Goal: Information Seeking & Learning: Learn about a topic

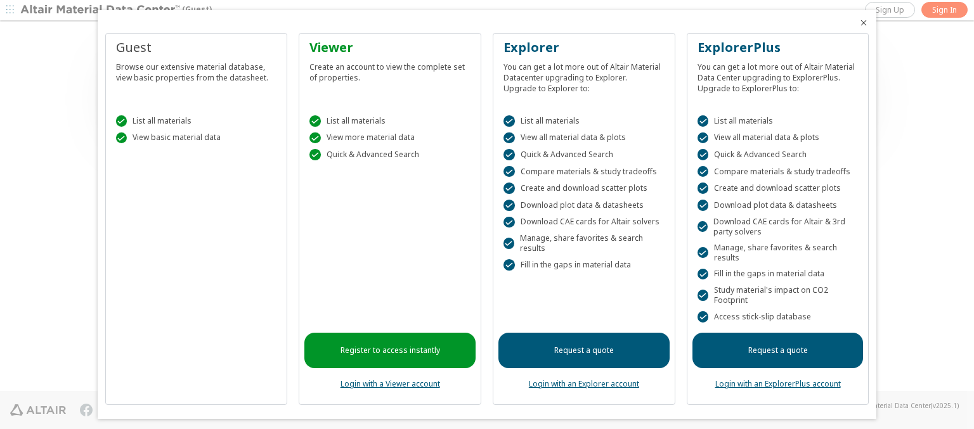
click at [859, 23] on icon "Close" at bounding box center [864, 23] width 10 height 10
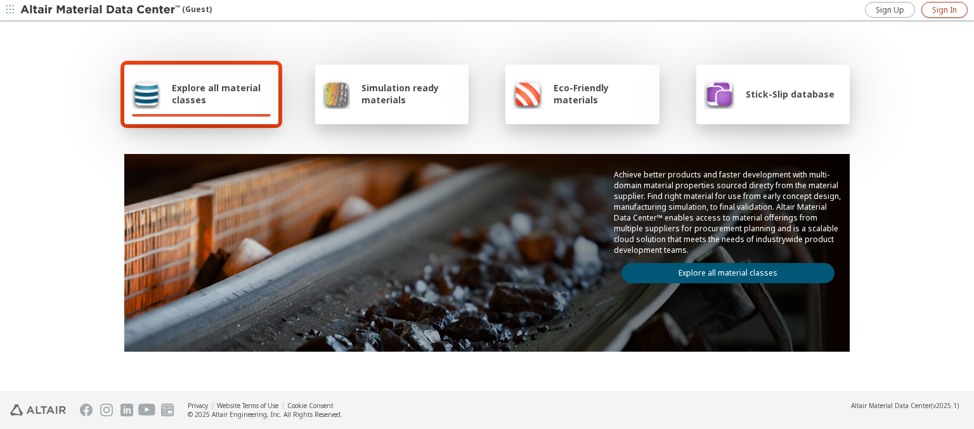
click at [945, 10] on span "Sign In" at bounding box center [945, 10] width 25 height 10
click at [101, 10] on img at bounding box center [101, 10] width 162 height 13
click at [216, 94] on span "Explore all material classes" at bounding box center [221, 94] width 99 height 24
click at [723, 270] on link "Explore all material classes" at bounding box center [728, 273] width 213 height 20
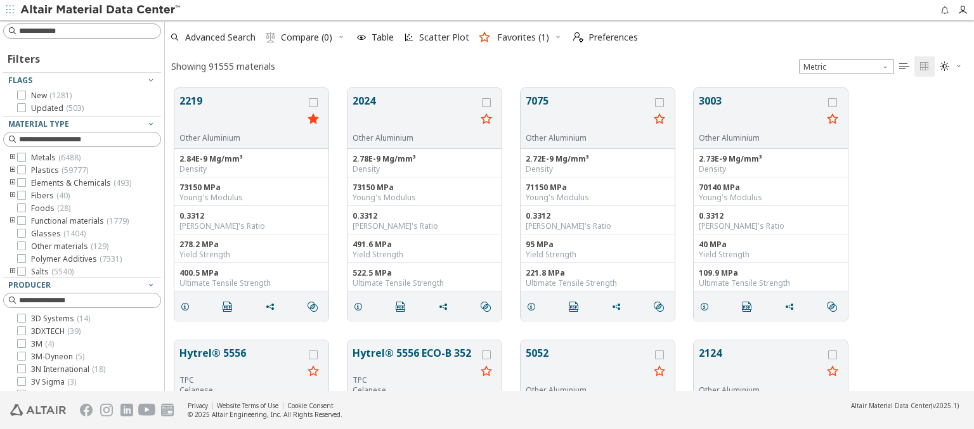
scroll to position [303, 799]
click at [221, 37] on span "Advanced Search" at bounding box center [220, 37] width 70 height 9
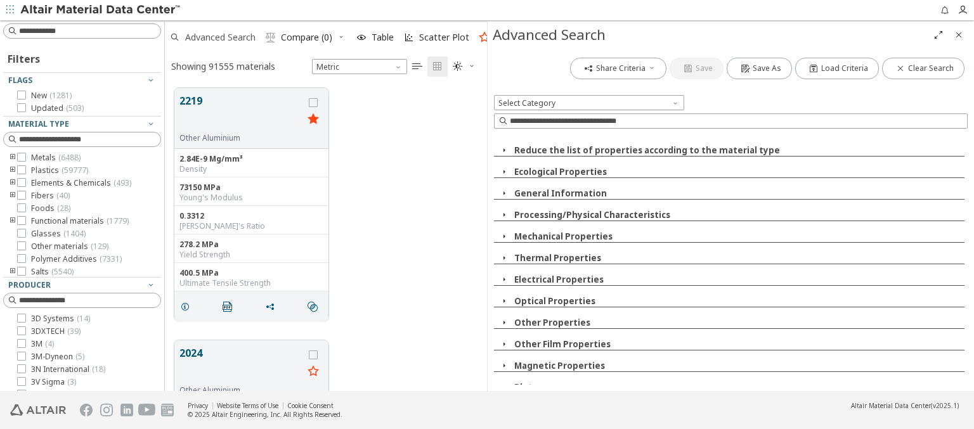
scroll to position [303, 312]
click at [504, 404] on icon "button" at bounding box center [504, 409] width 10 height 10
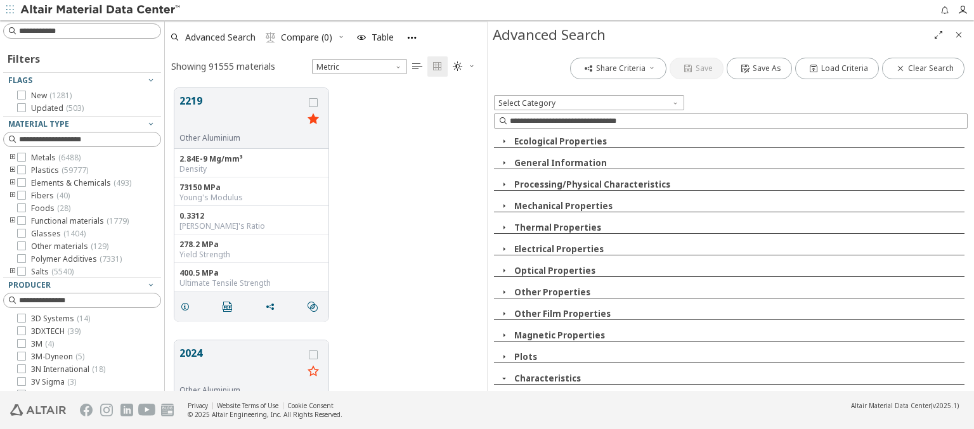
click at [510, 395] on icon "button" at bounding box center [511, 400] width 10 height 10
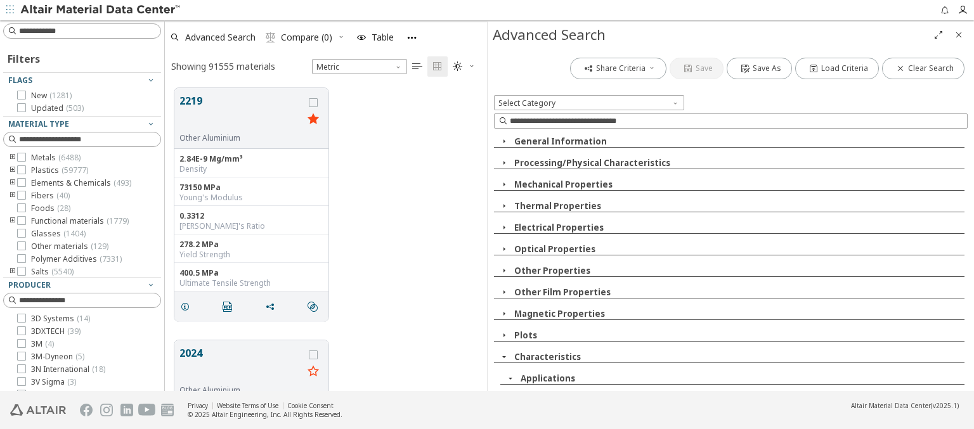
click at [568, 388] on span "Aircraft and aerospace" at bounding box center [577, 393] width 84 height 10
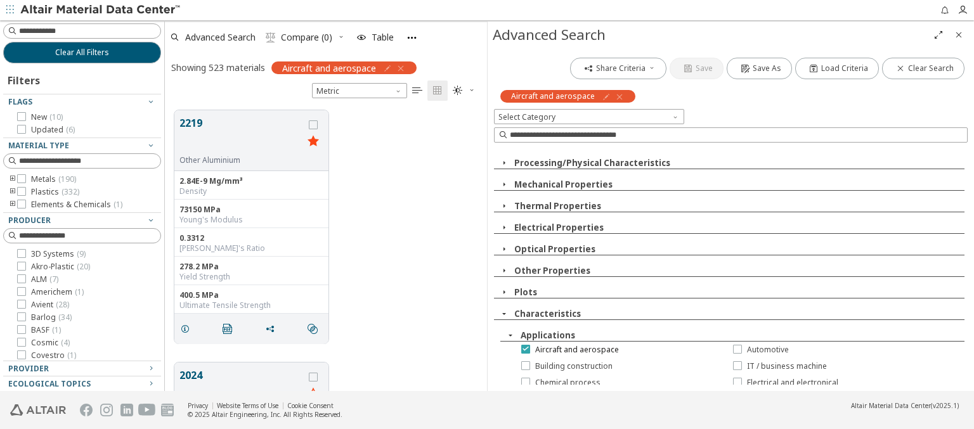
scroll to position [0, 0]
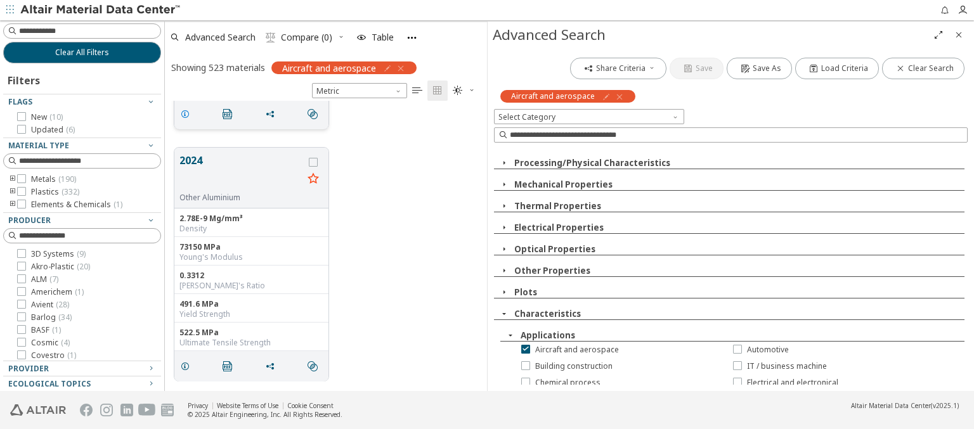
click at [187, 113] on icon "grid" at bounding box center [185, 114] width 10 height 10
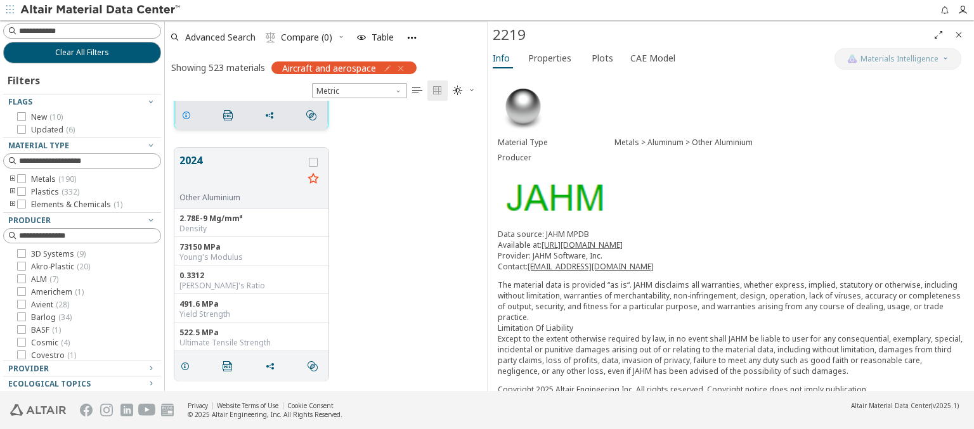
scroll to position [216, 0]
click at [502, 58] on span "Info" at bounding box center [501, 58] width 17 height 20
click at [221, 37] on span "Advanced Search" at bounding box center [220, 37] width 70 height 9
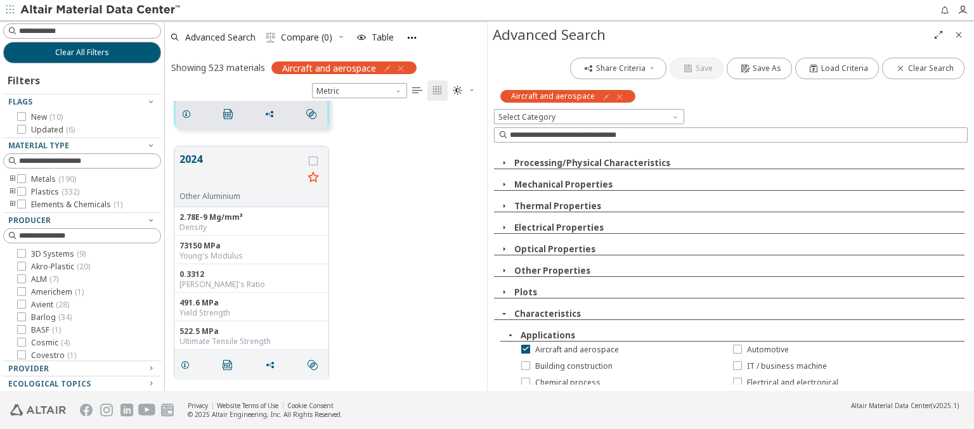
click at [616, 96] on icon "button" at bounding box center [620, 97] width 10 height 10
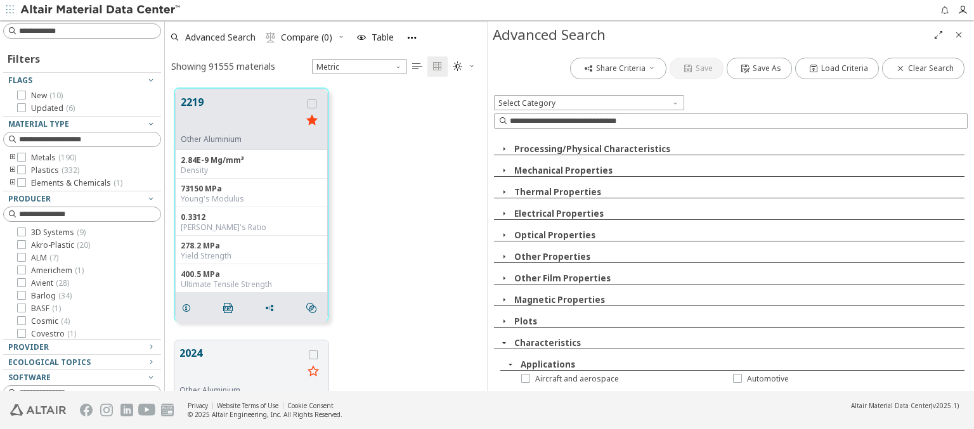
scroll to position [303, 312]
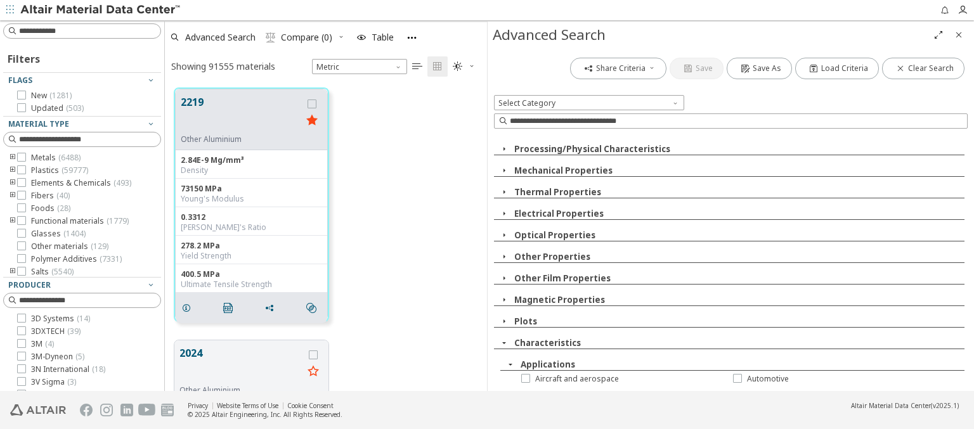
click at [101, 10] on img at bounding box center [101, 10] width 162 height 13
